Goal: Information Seeking & Learning: Learn about a topic

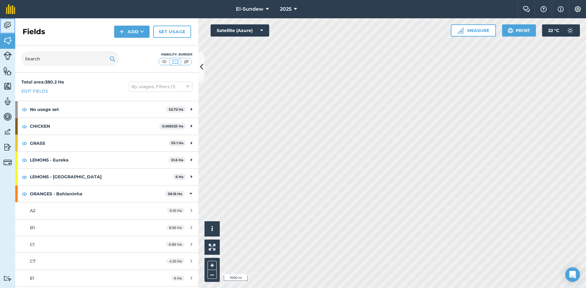
click at [11, 31] on link "Activity" at bounding box center [7, 25] width 15 height 15
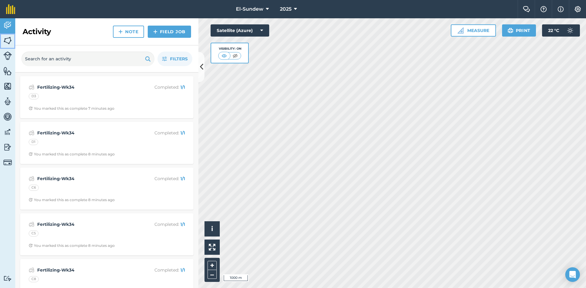
click at [7, 42] on img at bounding box center [7, 40] width 9 height 9
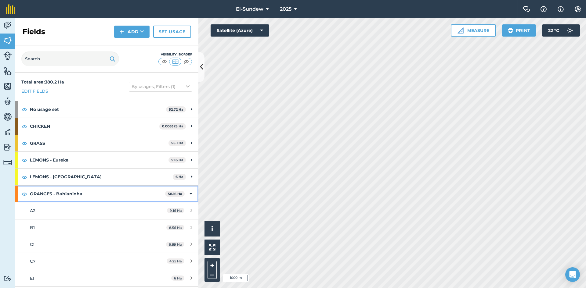
click at [109, 197] on strong "ORANGES - Bahianinha" at bounding box center [97, 194] width 135 height 16
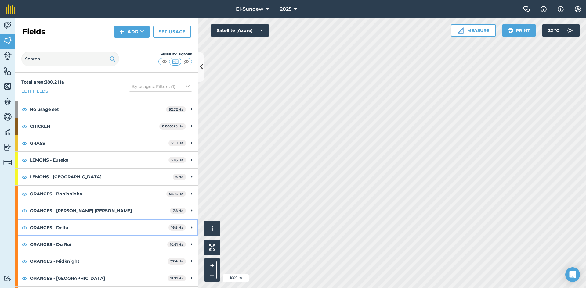
click at [102, 230] on strong "ORANGES - Delta" at bounding box center [99, 228] width 139 height 16
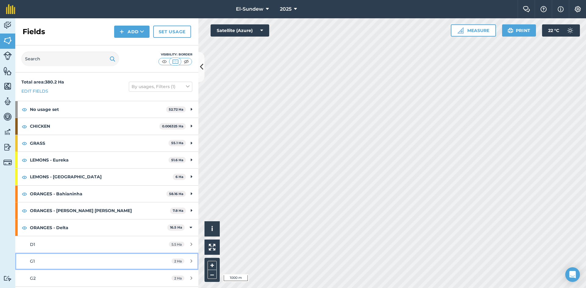
click at [90, 260] on div "G1" at bounding box center [87, 261] width 115 height 7
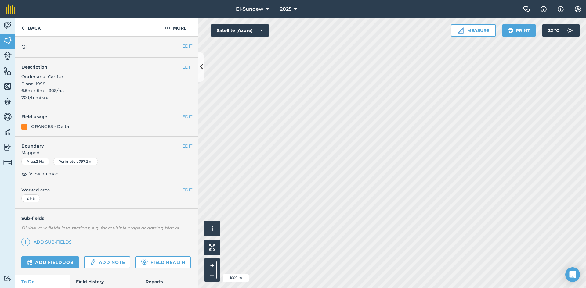
scroll to position [91, 0]
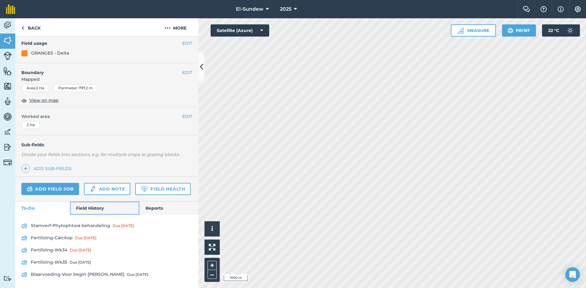
click at [89, 209] on link "Field History" at bounding box center [104, 208] width 69 height 13
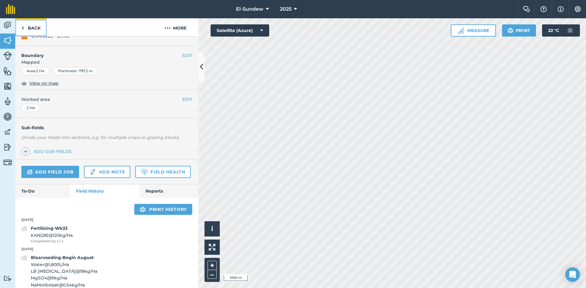
click at [33, 28] on link "Back" at bounding box center [30, 27] width 31 height 18
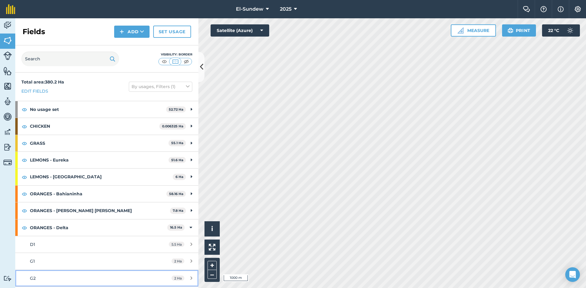
click at [74, 273] on link "G2 2 Ha" at bounding box center [106, 278] width 183 height 16
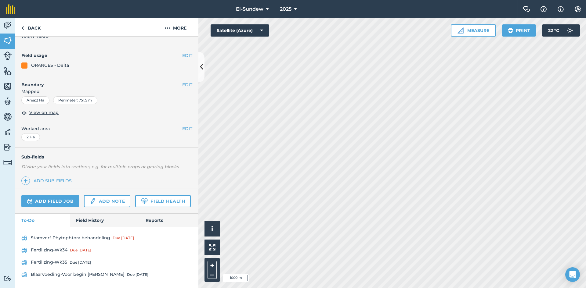
scroll to position [78, 0]
click at [95, 220] on link "Field History" at bounding box center [104, 220] width 69 height 13
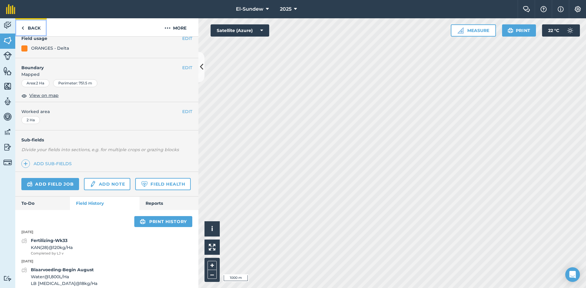
click at [31, 31] on link "Back" at bounding box center [30, 27] width 31 height 18
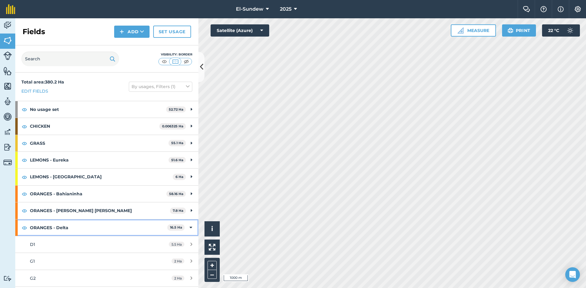
click at [100, 222] on strong "ORANGES - Delta" at bounding box center [98, 228] width 137 height 16
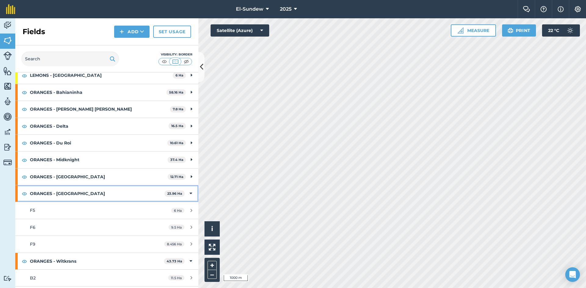
click at [99, 192] on strong "ORANGES - [GEOGRAPHIC_DATA]" at bounding box center [97, 194] width 135 height 16
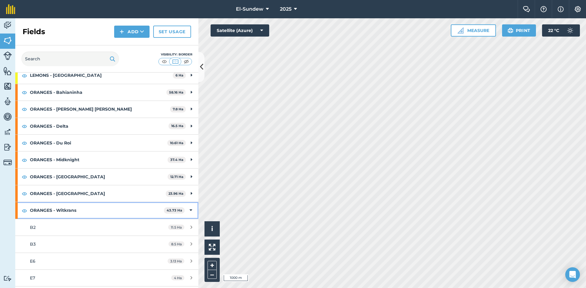
click at [86, 215] on strong "ORANGES - Witkrans" at bounding box center [97, 210] width 134 height 16
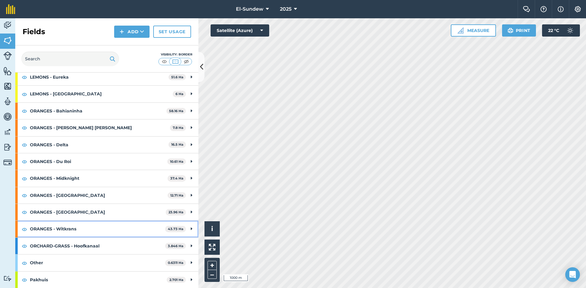
scroll to position [0, 0]
